Goal: Find specific page/section: Find specific page/section

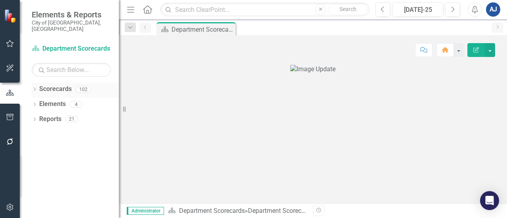
click at [34, 88] on icon "Dropdown" at bounding box center [35, 90] width 6 height 4
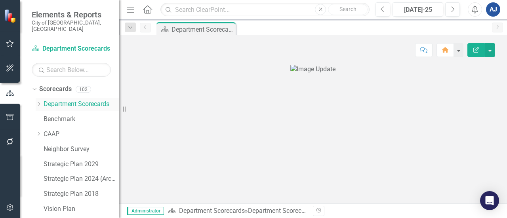
click at [40, 102] on icon "Dropdown" at bounding box center [39, 104] width 6 height 5
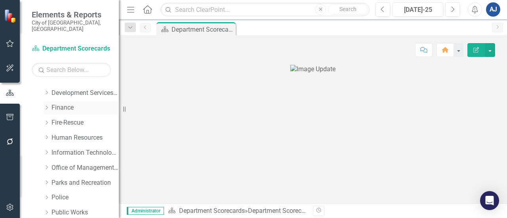
scroll to position [101, 0]
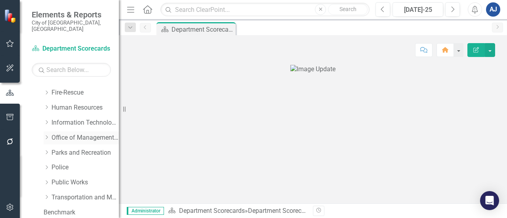
click at [78, 133] on link "Office of Management and Budget" at bounding box center [84, 137] width 67 height 9
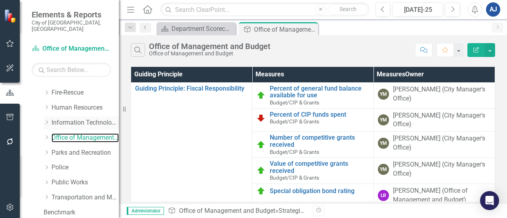
scroll to position [14, 0]
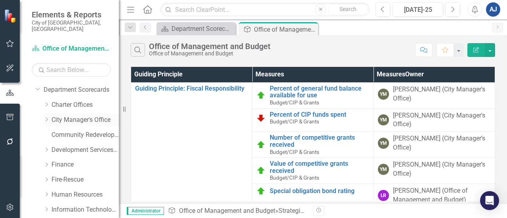
click at [46, 117] on icon "Dropdown" at bounding box center [47, 119] width 6 height 5
click at [105, 160] on link "Neighbor Support" at bounding box center [88, 164] width 59 height 9
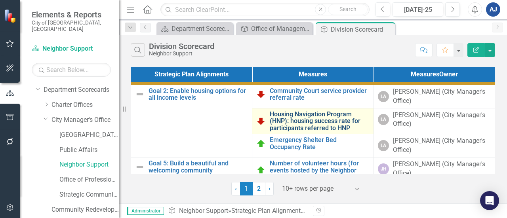
click at [303, 124] on link "Housing Navigation Program (HNP): housing success rate for participants referre…" at bounding box center [319, 121] width 99 height 21
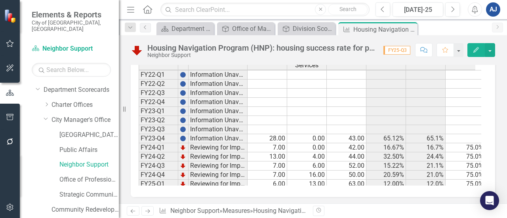
scroll to position [381, 0]
